Goal: Check status: Check status

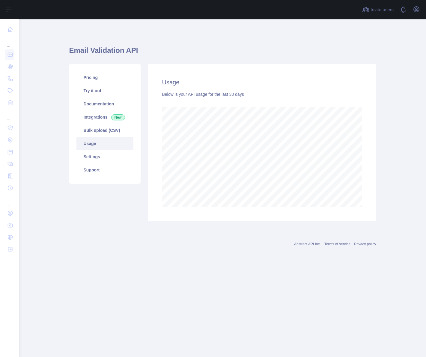
scroll to position [337, 407]
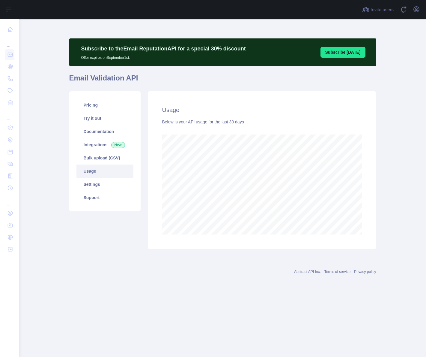
click at [386, 186] on main "Subscribe to the Email Reputation API for a special 30 % discount Offer expires…" at bounding box center [222, 187] width 407 height 337
click at [123, 265] on div "Abstract API Inc. Terms of service Privacy policy" at bounding box center [222, 268] width 307 height 22
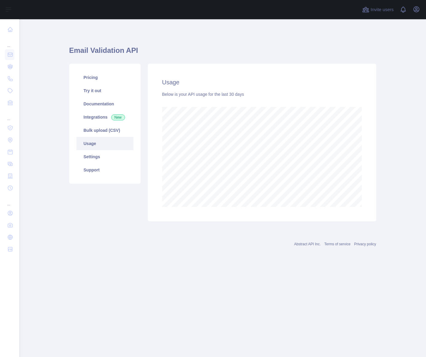
scroll to position [337, 407]
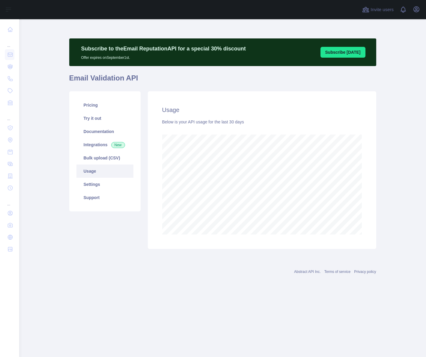
click at [366, 206] on div "Usage Below is your API usage for the last 30 days" at bounding box center [262, 169] width 229 height 157
click at [380, 206] on main "Subscribe to the Email Reputation API for a special 30 % discount Offer expires…" at bounding box center [222, 187] width 407 height 337
